Goal: Information Seeking & Learning: Find specific fact

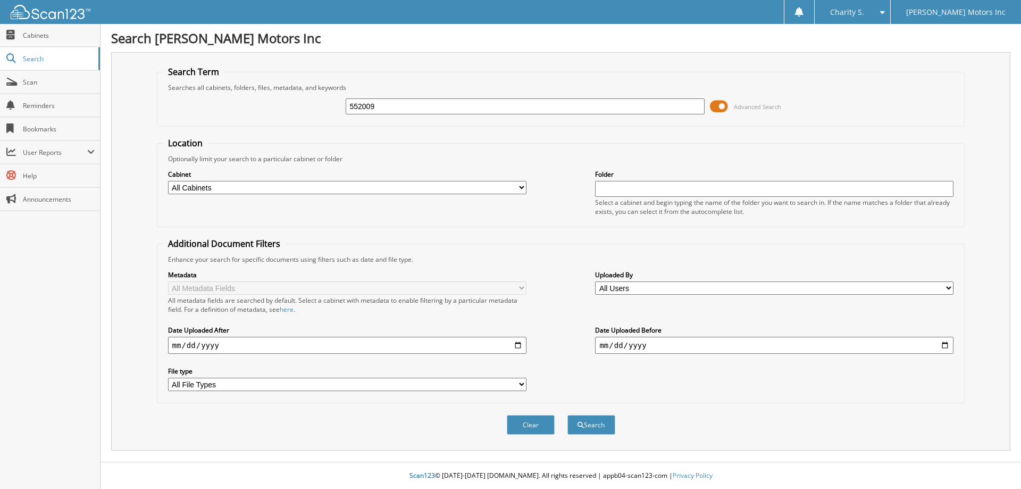
type input "552009"
click at [568, 415] on button "Search" at bounding box center [592, 425] width 48 height 20
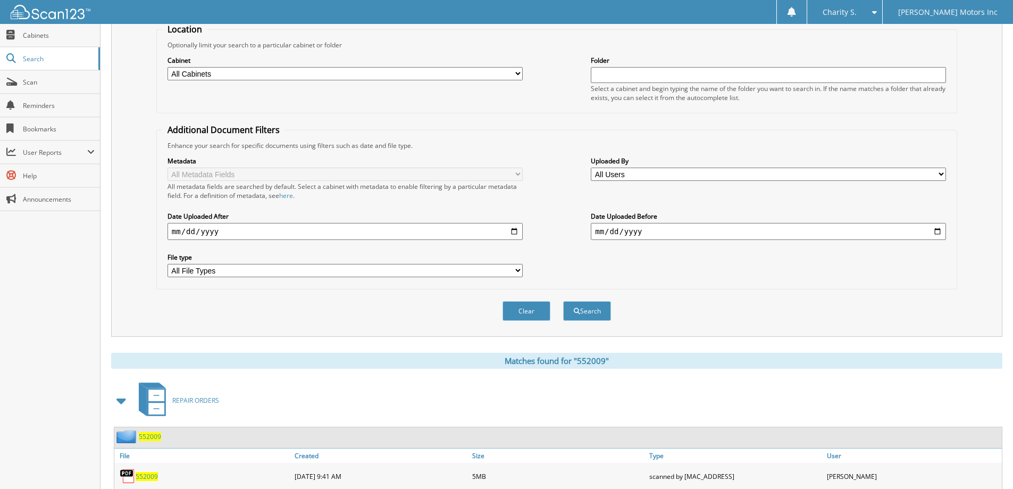
scroll to position [147, 0]
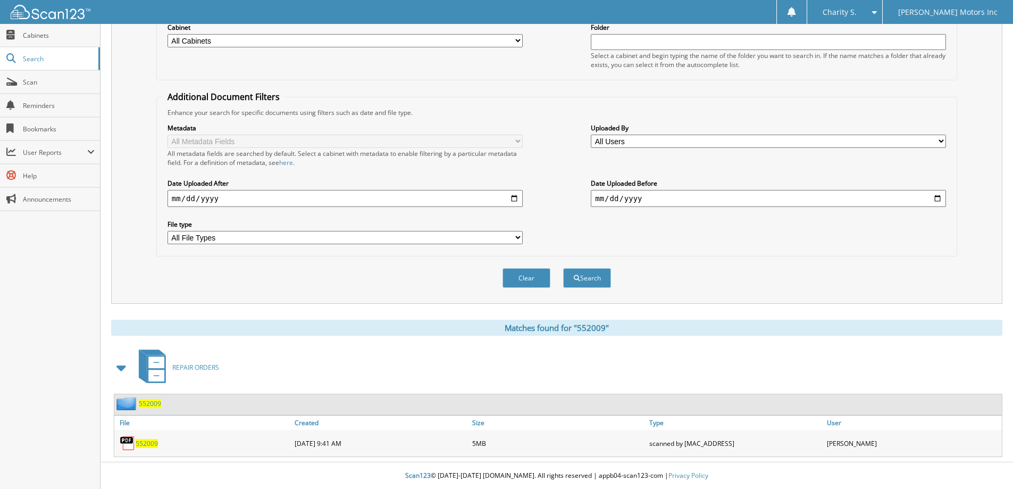
click at [153, 445] on span "552009" at bounding box center [147, 443] width 22 height 9
